Goal: Task Accomplishment & Management: Complete application form

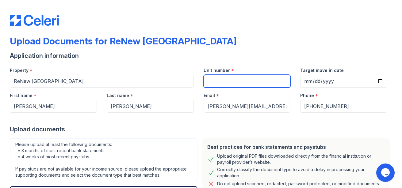
click at [209, 86] on input "Unit number" at bounding box center [247, 81] width 87 height 13
type input "1L"
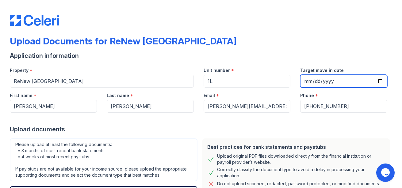
click at [308, 81] on input "Target move in date" at bounding box center [343, 81] width 87 height 13
type input "[DATE]"
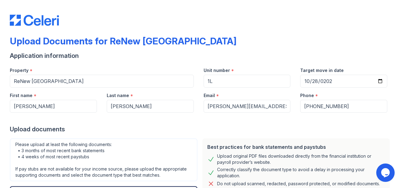
click at [291, 52] on div "Application information" at bounding box center [201, 56] width 382 height 9
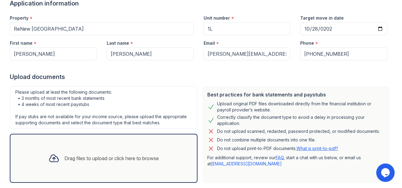
scroll to position [85, 0]
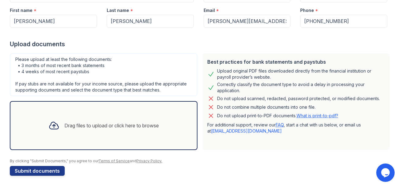
click at [117, 122] on div "Drag files to upload or click here to browse" at bounding box center [111, 125] width 94 height 7
click at [46, 122] on div at bounding box center [54, 126] width 16 height 16
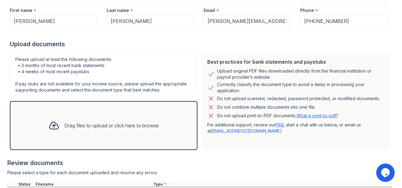
click at [117, 114] on div "Drag files to upload or click here to browse" at bounding box center [104, 125] width 188 height 49
click at [129, 121] on div "Drag files to upload or click here to browse" at bounding box center [104, 125] width 120 height 21
click at [117, 116] on div "Drag files to upload or click here to browse" at bounding box center [104, 125] width 120 height 21
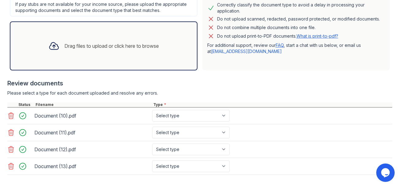
scroll to position [193, 0]
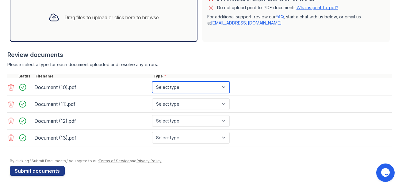
click at [185, 88] on select "Select type Paystub Bank Statement Offer Letter Tax Documents Benefit Award Let…" at bounding box center [191, 88] width 78 height 12
click at [183, 66] on div "Please select a type for each document uploaded and resolve any errors." at bounding box center [199, 65] width 385 height 6
click at [191, 86] on select "Select type Paystub Bank Statement Offer Letter Tax Documents Benefit Award Let…" at bounding box center [191, 88] width 78 height 12
select select "bank_statement"
click at [152, 82] on select "Select type Paystub Bank Statement Offer Letter Tax Documents Benefit Award Let…" at bounding box center [191, 88] width 78 height 12
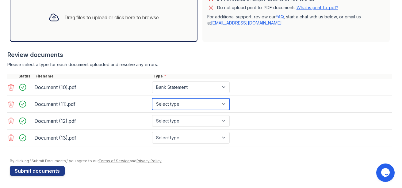
click at [182, 105] on select "Select type Paystub Bank Statement Offer Letter Tax Documents Benefit Award Let…" at bounding box center [191, 104] width 78 height 12
select select "bank_statement"
click at [152, 98] on select "Select type Paystub Bank Statement Offer Letter Tax Documents Benefit Award Let…" at bounding box center [191, 104] width 78 height 12
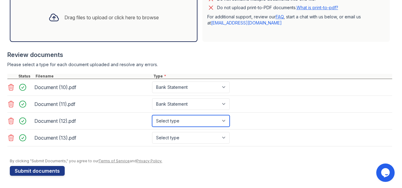
click at [176, 122] on select "Select type Paystub Bank Statement Offer Letter Tax Documents Benefit Award Let…" at bounding box center [191, 121] width 78 height 12
select select "bank_statement"
click at [152, 115] on select "Select type Paystub Bank Statement Offer Letter Tax Documents Benefit Award Let…" at bounding box center [191, 121] width 78 height 12
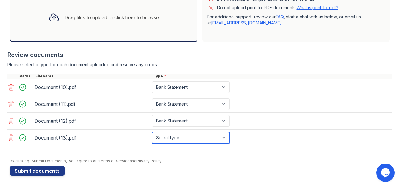
click at [181, 138] on select "Select type Paystub Bank Statement Offer Letter Tax Documents Benefit Award Let…" at bounding box center [191, 138] width 78 height 12
select select "bank_statement"
click at [152, 132] on select "Select type Paystub Bank Statement Offer Letter Tax Documents Benefit Award Let…" at bounding box center [191, 138] width 78 height 12
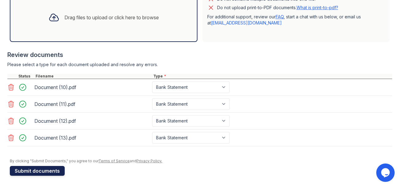
click at [36, 169] on button "Submit documents" at bounding box center [37, 171] width 55 height 10
